Goal: Obtain resource: Download file/media

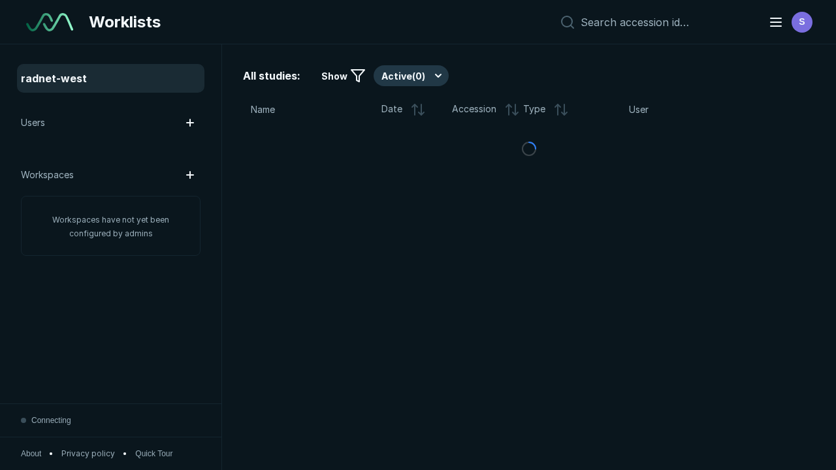
scroll to position [3568, 5442]
